Goal: Information Seeking & Learning: Learn about a topic

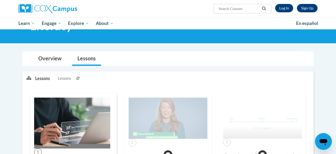
scroll to position [36, 0]
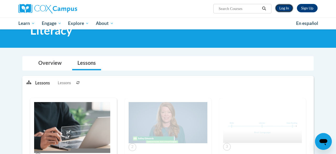
click at [285, 8] on link "Log In" at bounding box center [284, 8] width 18 height 8
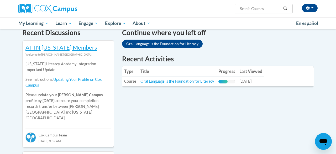
scroll to position [164, 0]
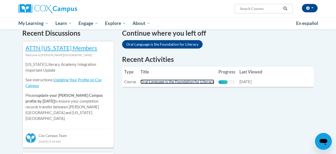
click at [169, 82] on link "Oral Language is the Foundation for Literacy" at bounding box center [178, 82] width 74 height 4
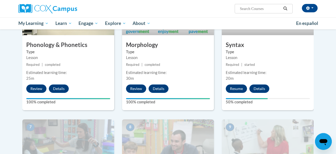
scroll to position [321, 0]
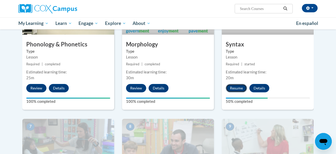
click at [235, 89] on button "Resume" at bounding box center [236, 88] width 21 height 8
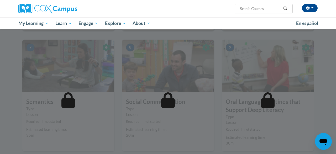
scroll to position [416, 0]
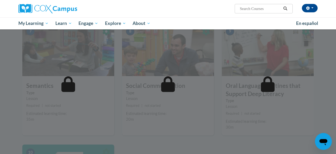
click at [316, 79] on div at bounding box center [168, 77] width 336 height 154
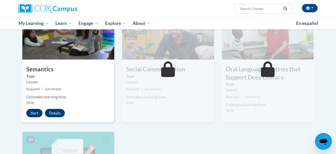
scroll to position [432, 0]
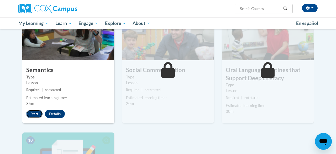
click at [31, 116] on button "Start" at bounding box center [34, 114] width 16 height 8
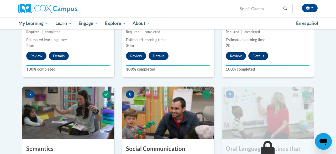
scroll to position [353, 0]
